Goal: Find contact information: Find contact information

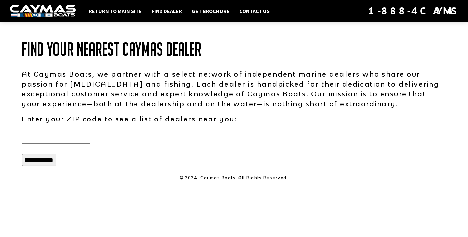
click at [83, 137] on input "text" at bounding box center [56, 138] width 68 height 12
type input "*****"
click at [51, 159] on input "**********" at bounding box center [39, 160] width 34 height 12
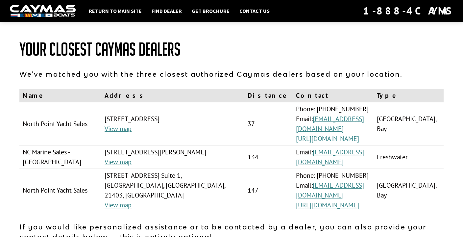
click at [335, 139] on link "[URL][DOMAIN_NAME]" at bounding box center [327, 138] width 63 height 9
